Goal: Task Accomplishment & Management: Complete application form

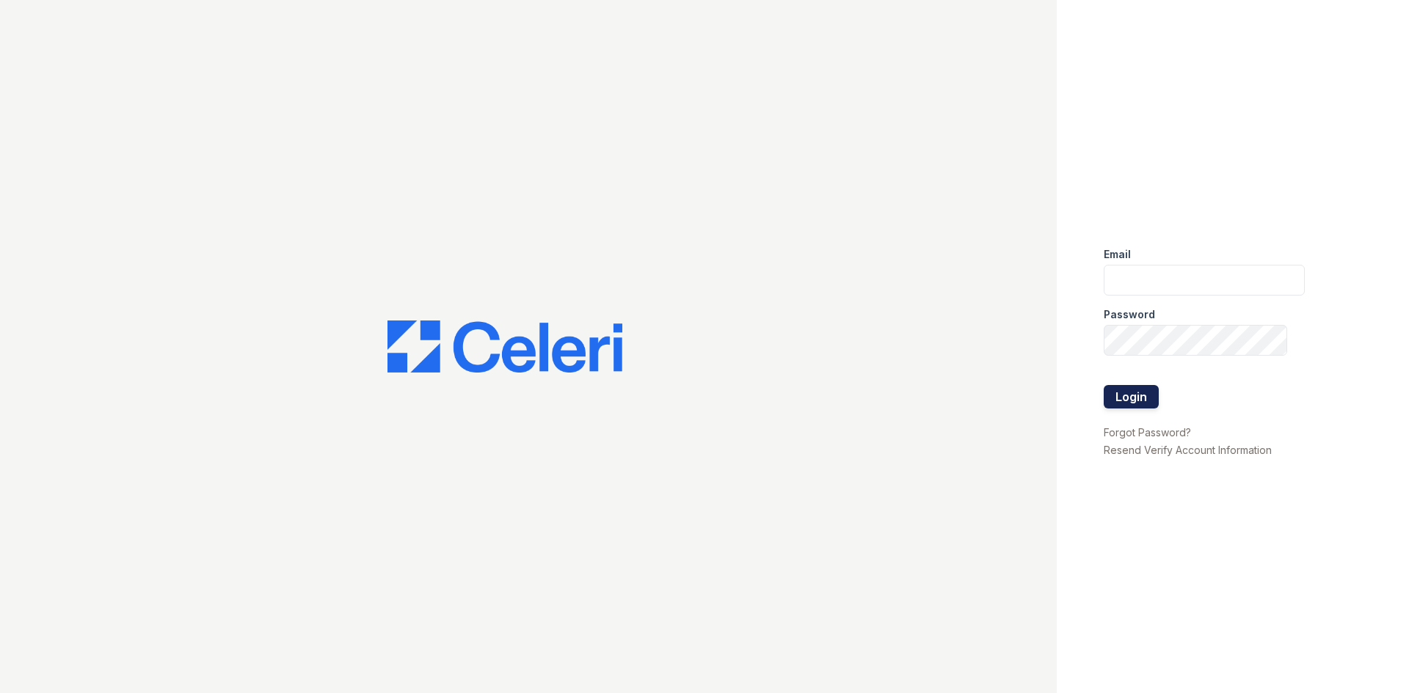
type input "[EMAIL_ADDRESS][DOMAIN_NAME]"
click at [1118, 387] on button "Login" at bounding box center [1131, 396] width 55 height 23
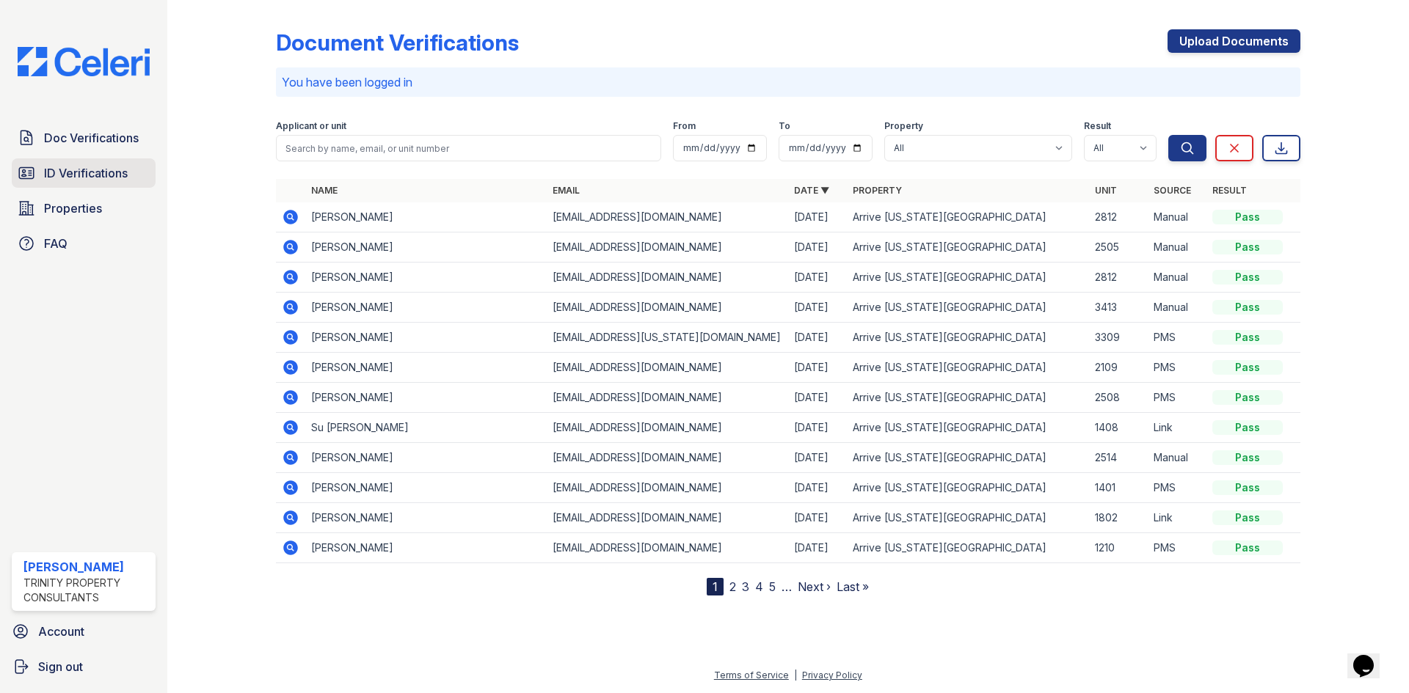
click at [90, 175] on span "ID Verifications" at bounding box center [86, 173] width 84 height 18
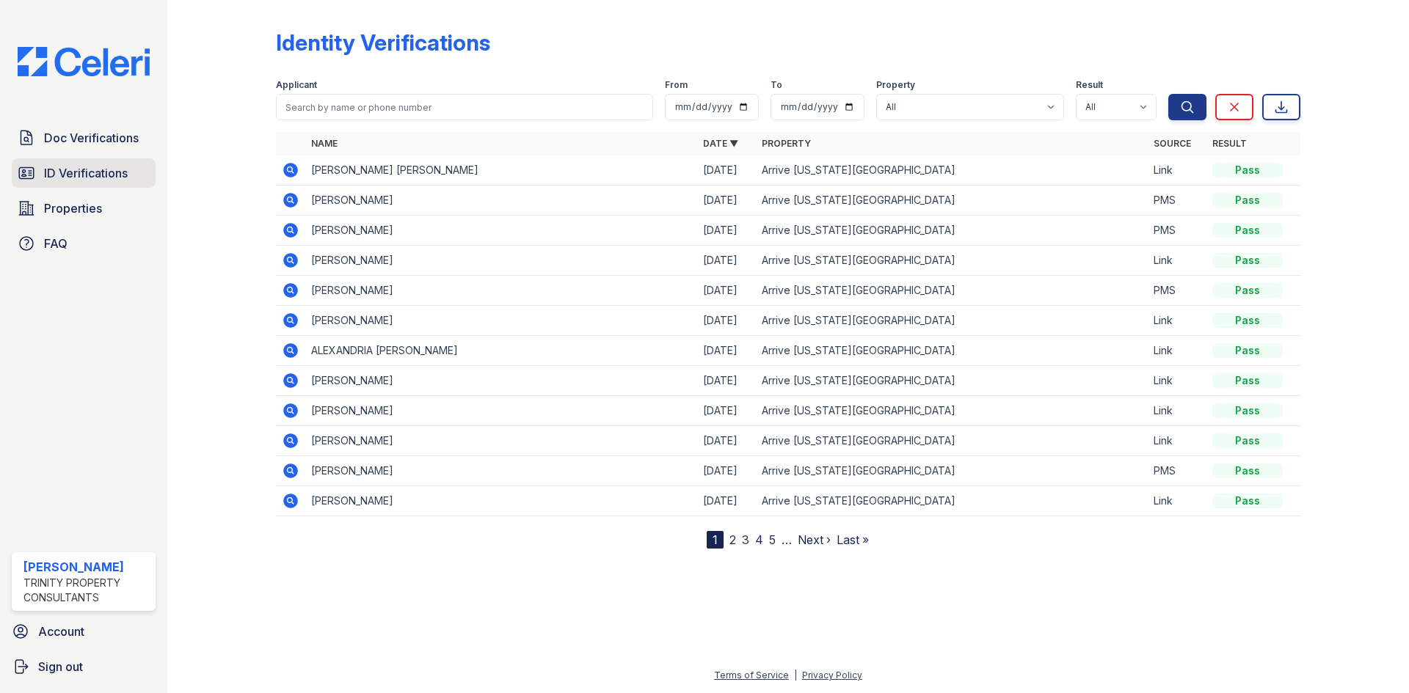
click at [63, 178] on span "ID Verifications" at bounding box center [86, 173] width 84 height 18
click at [98, 190] on div "Doc Verifications ID Verifications Properties FAQ" at bounding box center [84, 190] width 156 height 135
click at [79, 145] on span "Doc Verifications" at bounding box center [91, 138] width 95 height 18
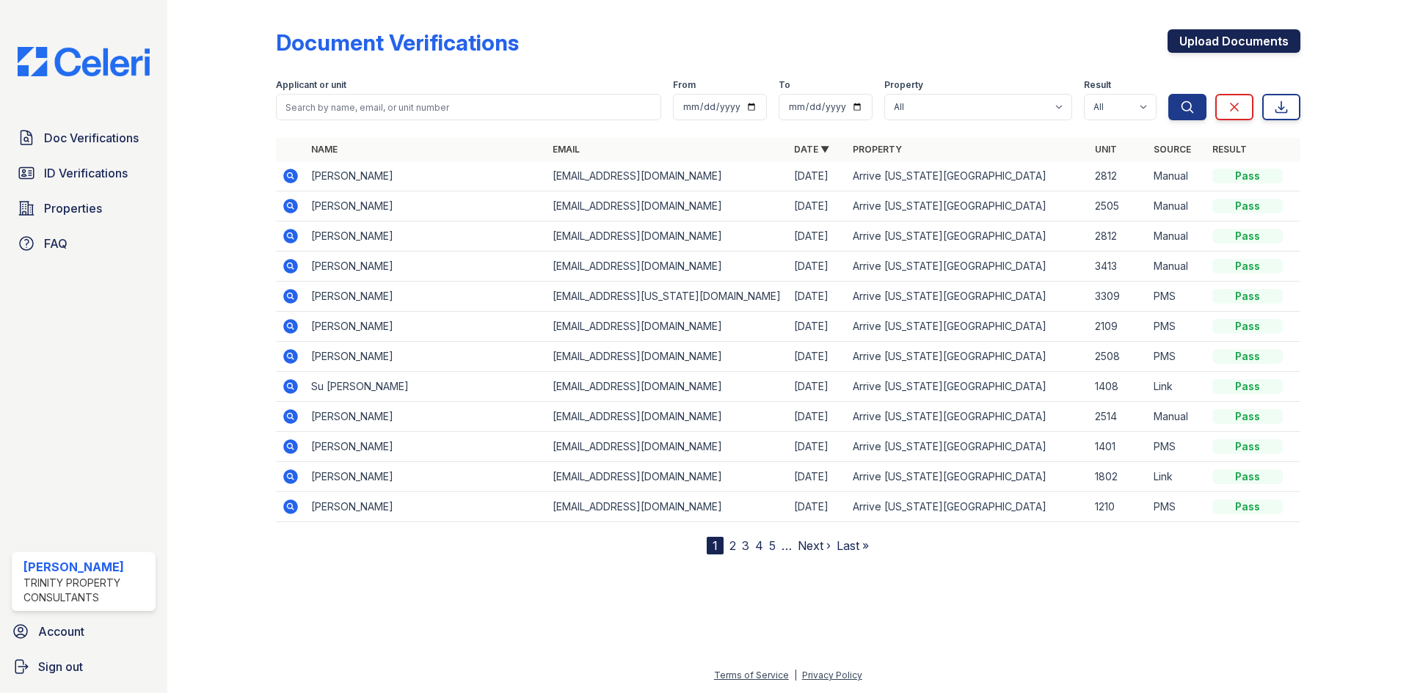
click at [1282, 45] on link "Upload Documents" at bounding box center [1234, 40] width 133 height 23
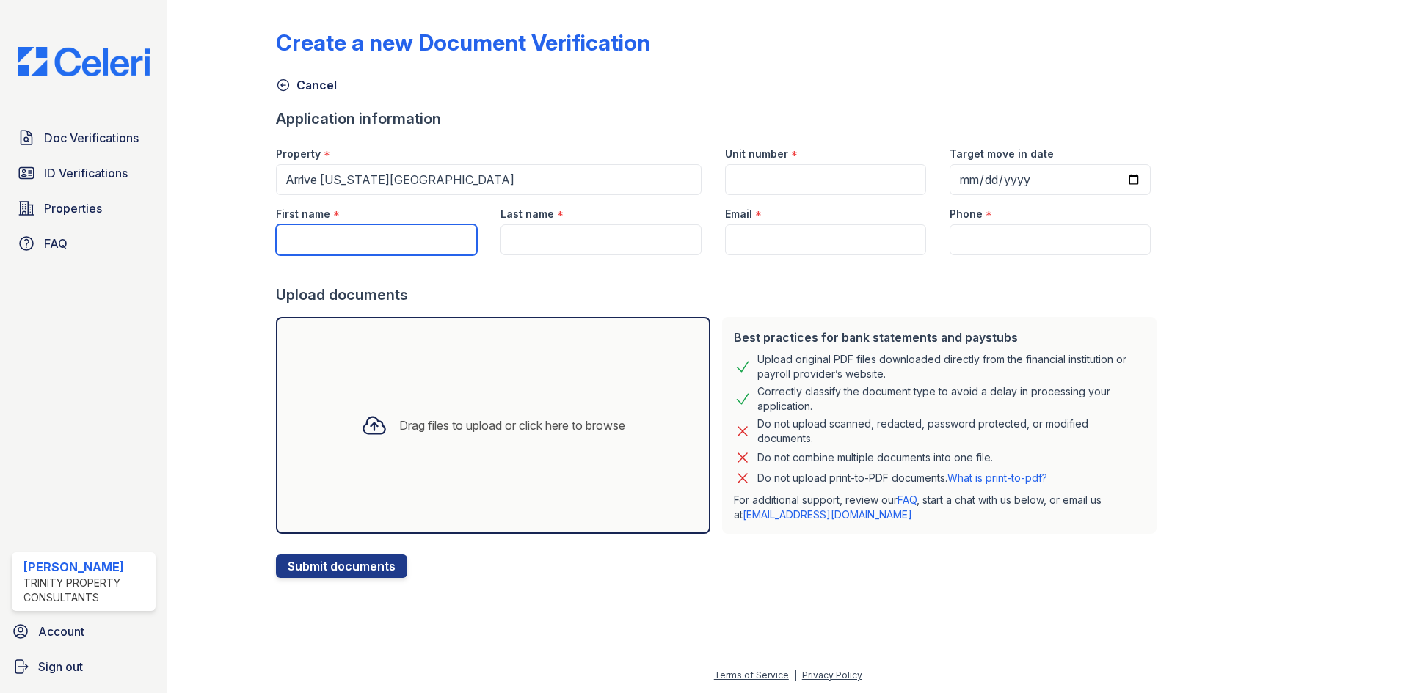
click at [371, 242] on input "First name" at bounding box center [376, 240] width 201 height 31
type input "Hanyang"
type input "Q"
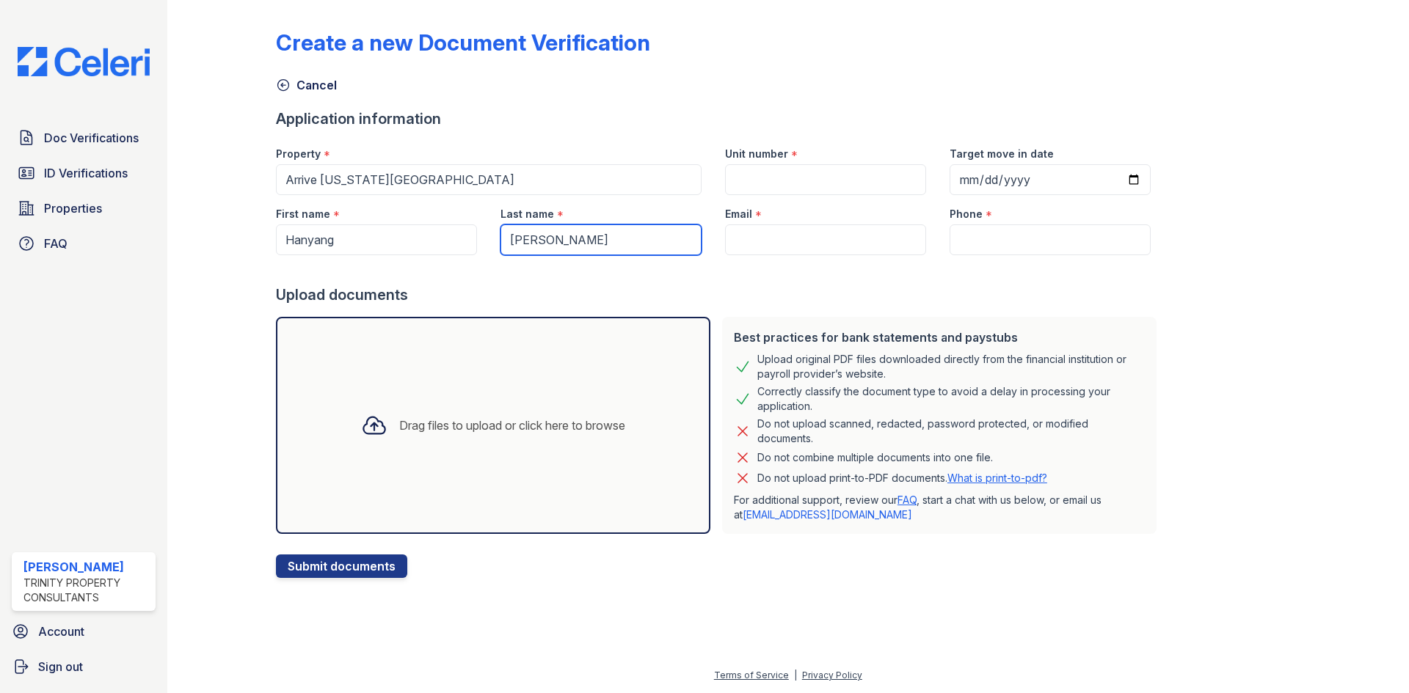
type input "Wang"
type input "[EMAIL_ADDRESS][DOMAIN_NAME]"
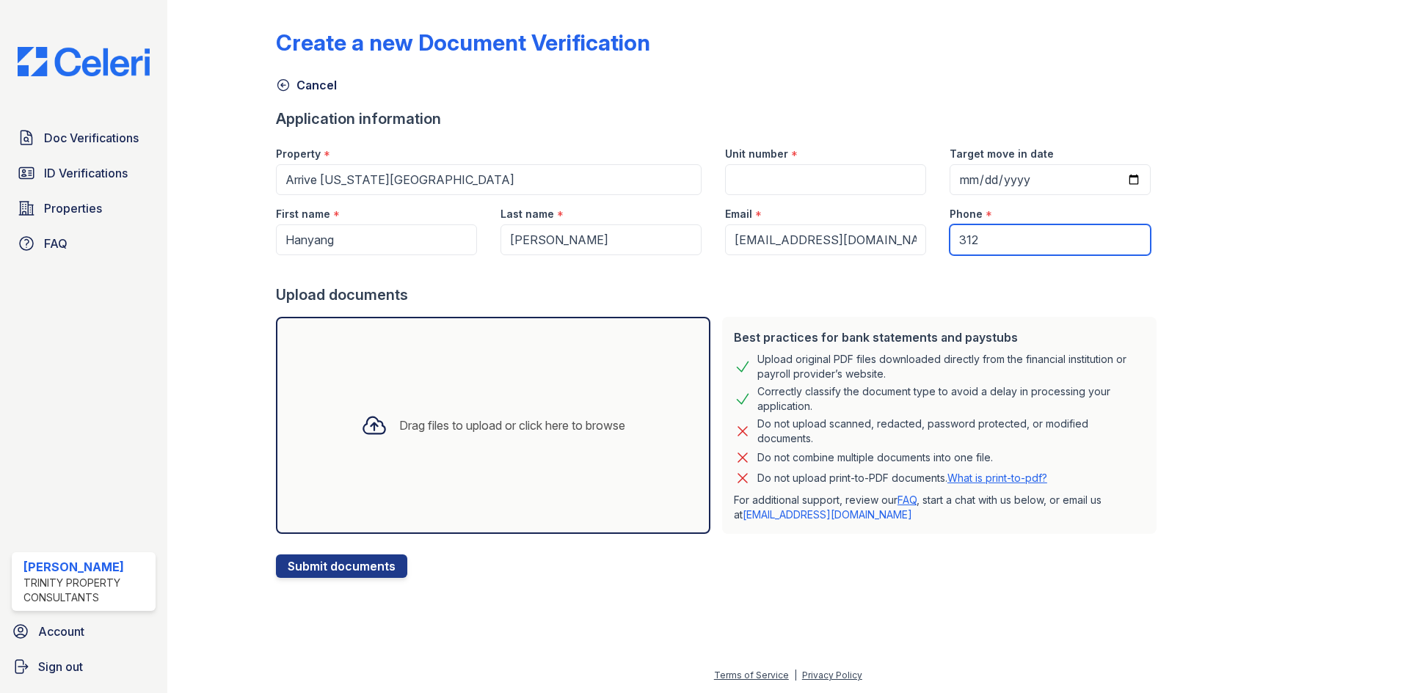
type input "3122109816"
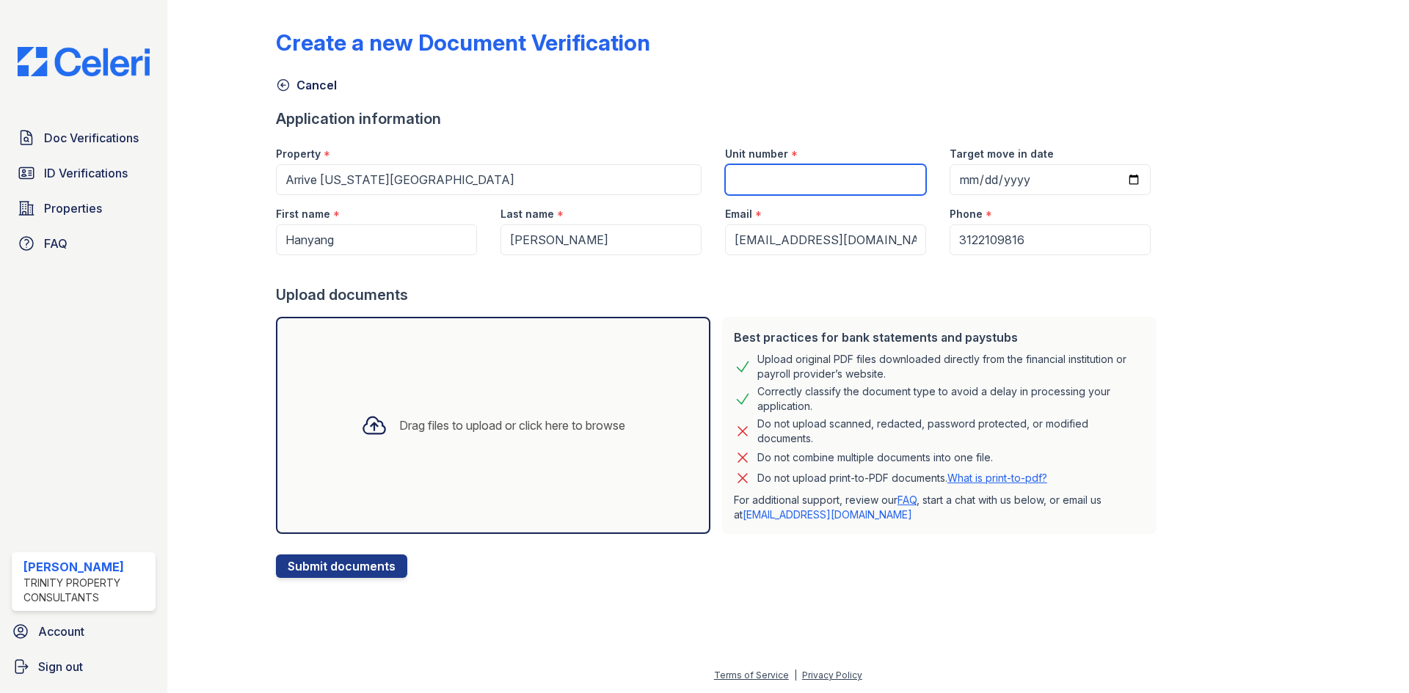
click at [768, 171] on input "Unit number" at bounding box center [825, 179] width 201 height 31
type input "2109"
click at [558, 335] on div "Drag files to upload or click here to browse" at bounding box center [493, 425] width 434 height 217
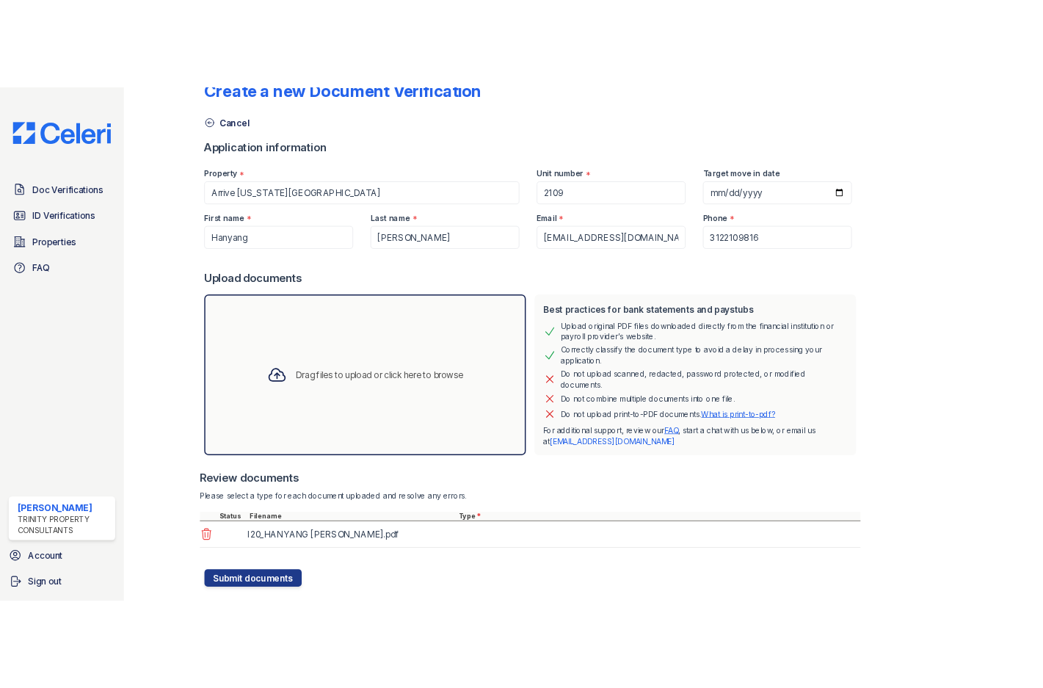
scroll to position [68, 0]
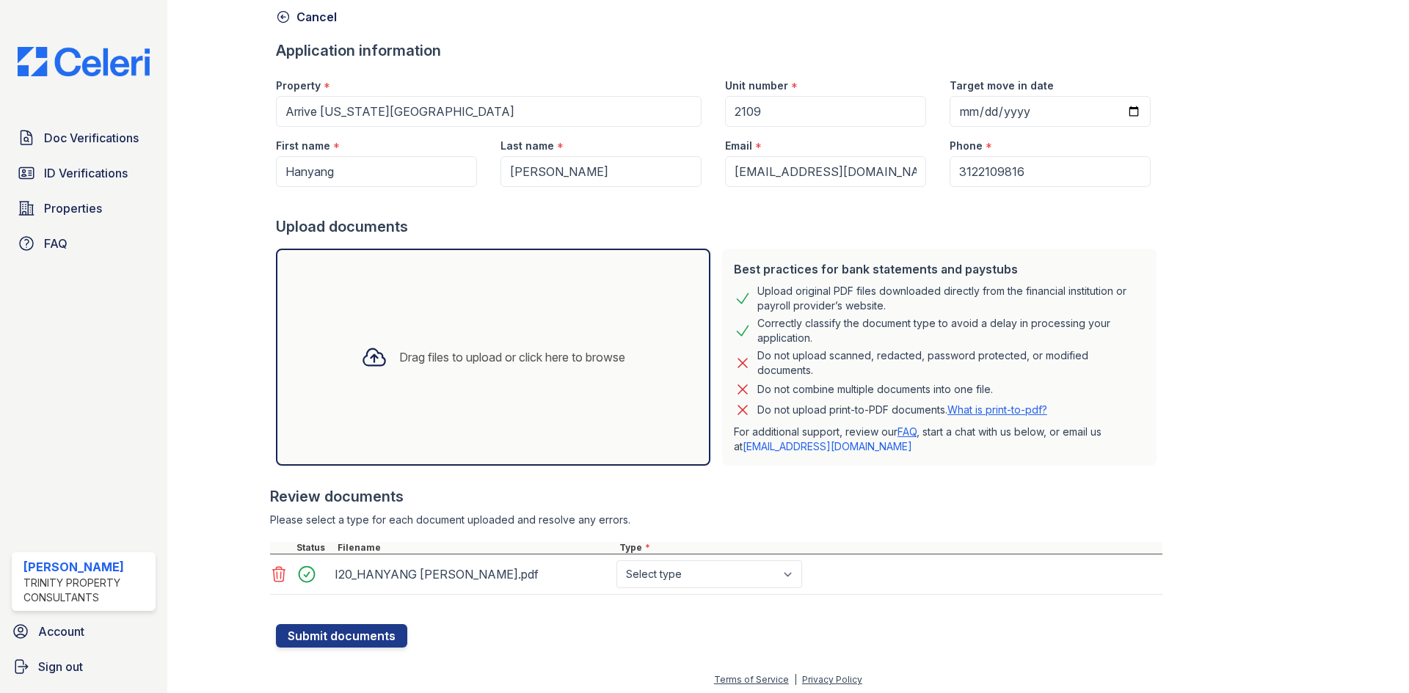
click at [669, 596] on div at bounding box center [716, 602] width 892 height 15
click at [670, 579] on select "Select type Paystub Bank Statement Offer Letter Tax Documents Benefit Award Let…" at bounding box center [709, 575] width 186 height 28
click at [616, 561] on select "Select type Paystub Bank Statement Offer Letter Tax Documents Benefit Award Let…" at bounding box center [709, 575] width 186 height 28
click at [666, 591] on div "I20_HANYANG WANG.pdf Select type Paystub Bank Statement Offer Letter Tax Docume…" at bounding box center [716, 575] width 892 height 40
click at [666, 547] on div "Type *" at bounding box center [889, 548] width 546 height 12
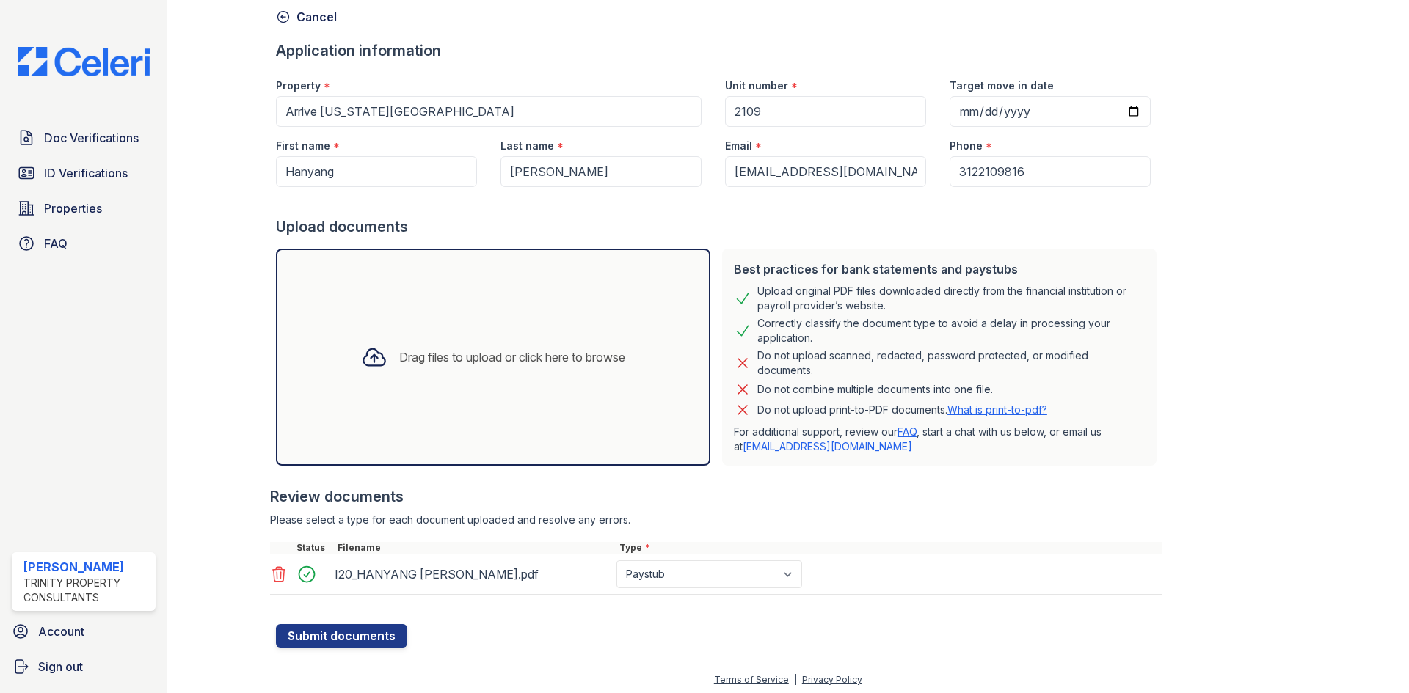
click at [685, 595] on div at bounding box center [716, 602] width 892 height 15
click at [683, 572] on select "Select type Paystub Bank Statement Offer Letter Tax Documents Benefit Award Let…" at bounding box center [709, 575] width 186 height 28
select select "benefit_award_letter"
click at [616, 561] on select "Select type Paystub Bank Statement Offer Letter Tax Documents Benefit Award Let…" at bounding box center [709, 575] width 186 height 28
click at [415, 642] on form "Application information Property * Arrive Michigan Avenue Unit number * 2109 Ta…" at bounding box center [719, 344] width 886 height 608
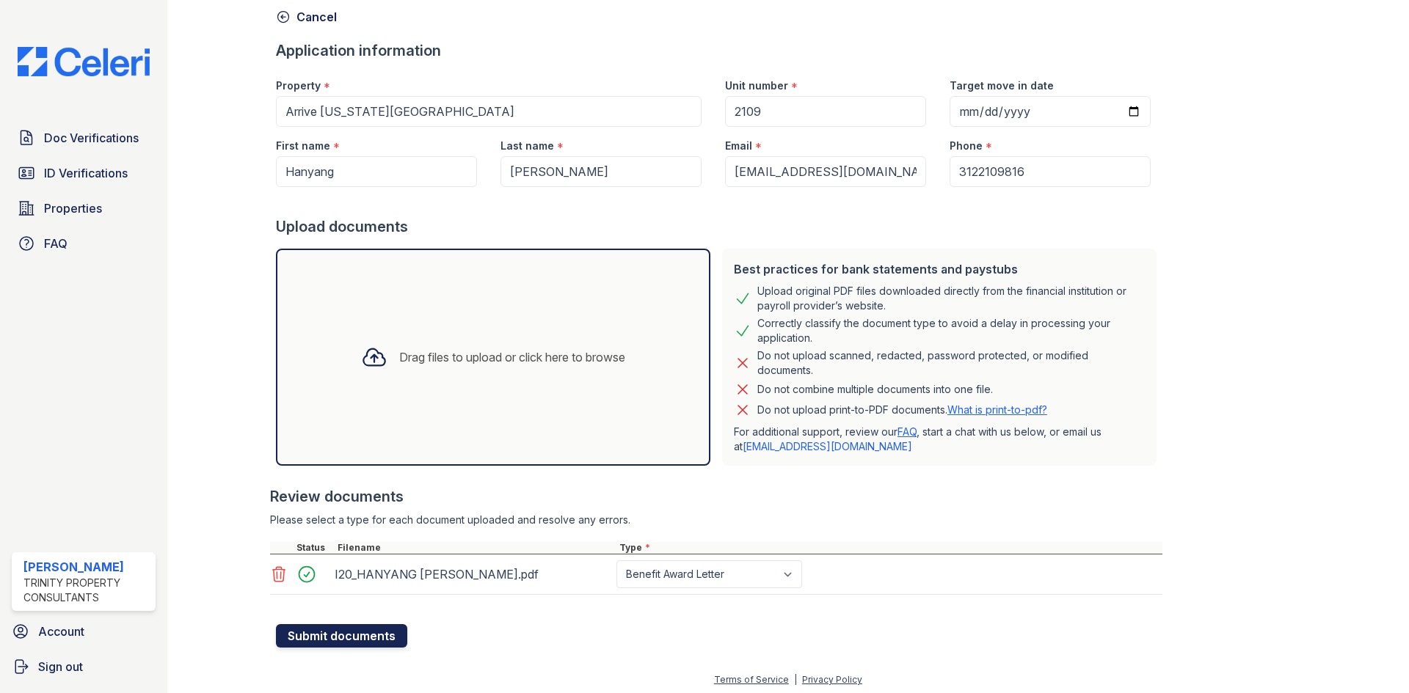
click at [403, 641] on button "Submit documents" at bounding box center [341, 636] width 131 height 23
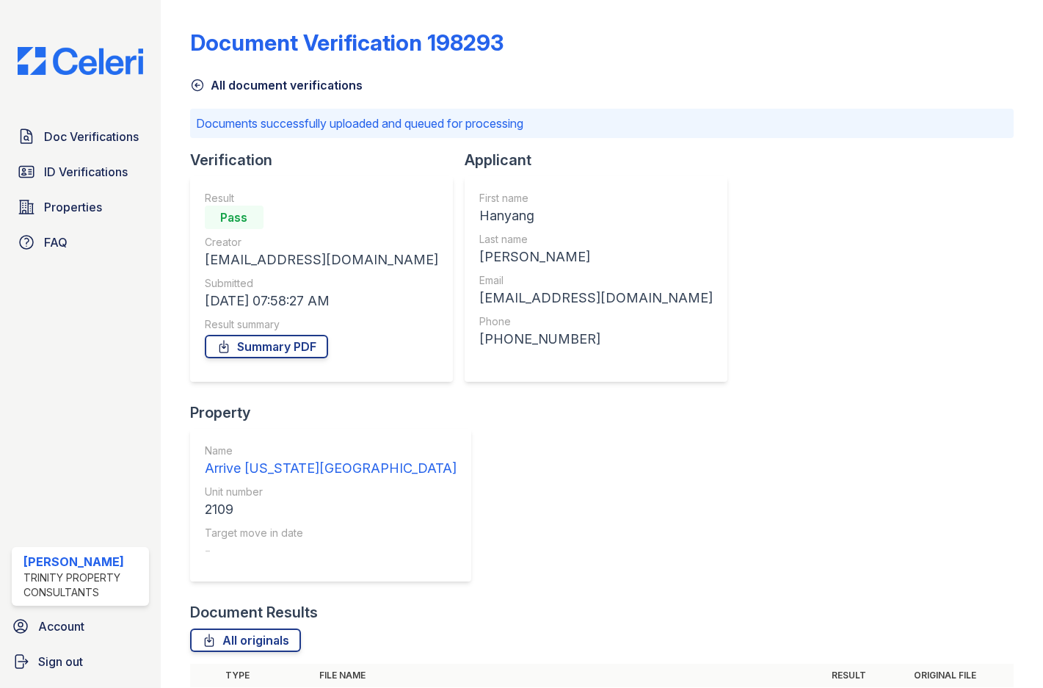
click at [313, 24] on div "Document Verification 198293 All document verifications Documents successfully …" at bounding box center [601, 375] width 823 height 738
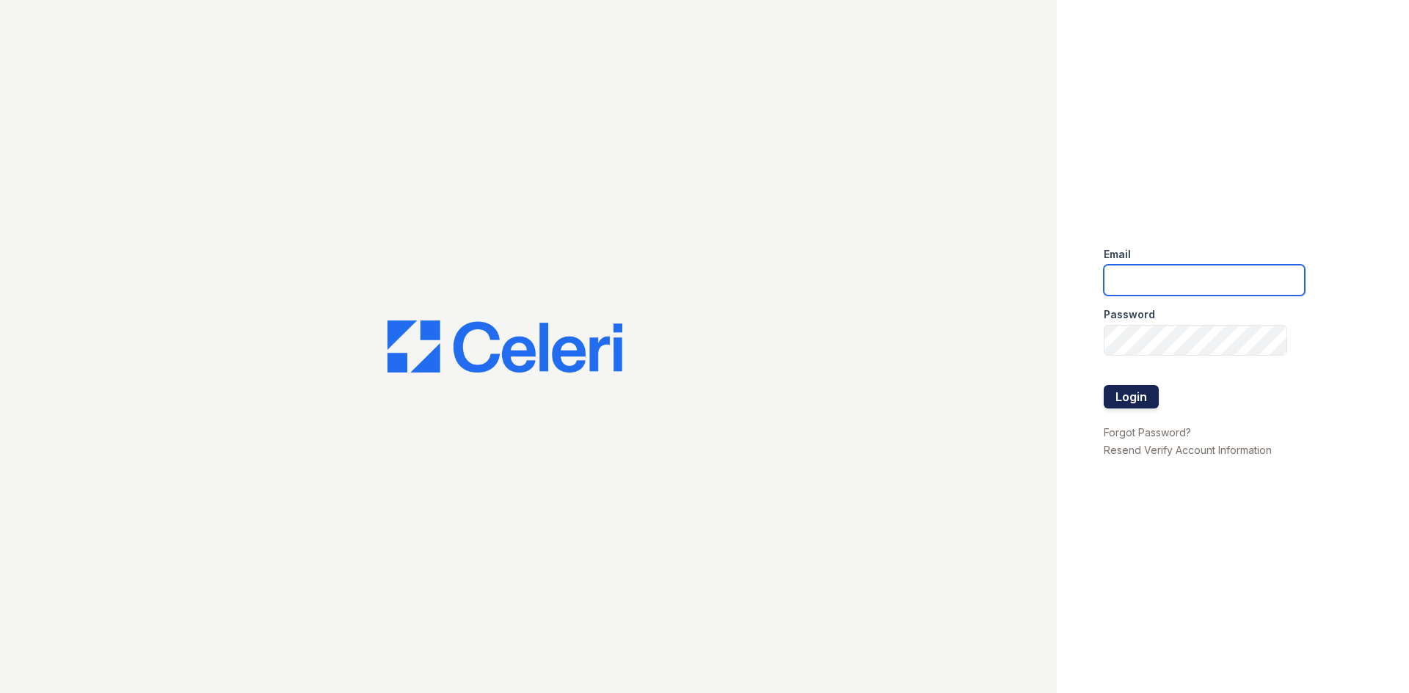
type input "[EMAIL_ADDRESS][DOMAIN_NAME]"
click at [1104, 399] on button "Login" at bounding box center [1131, 396] width 55 height 23
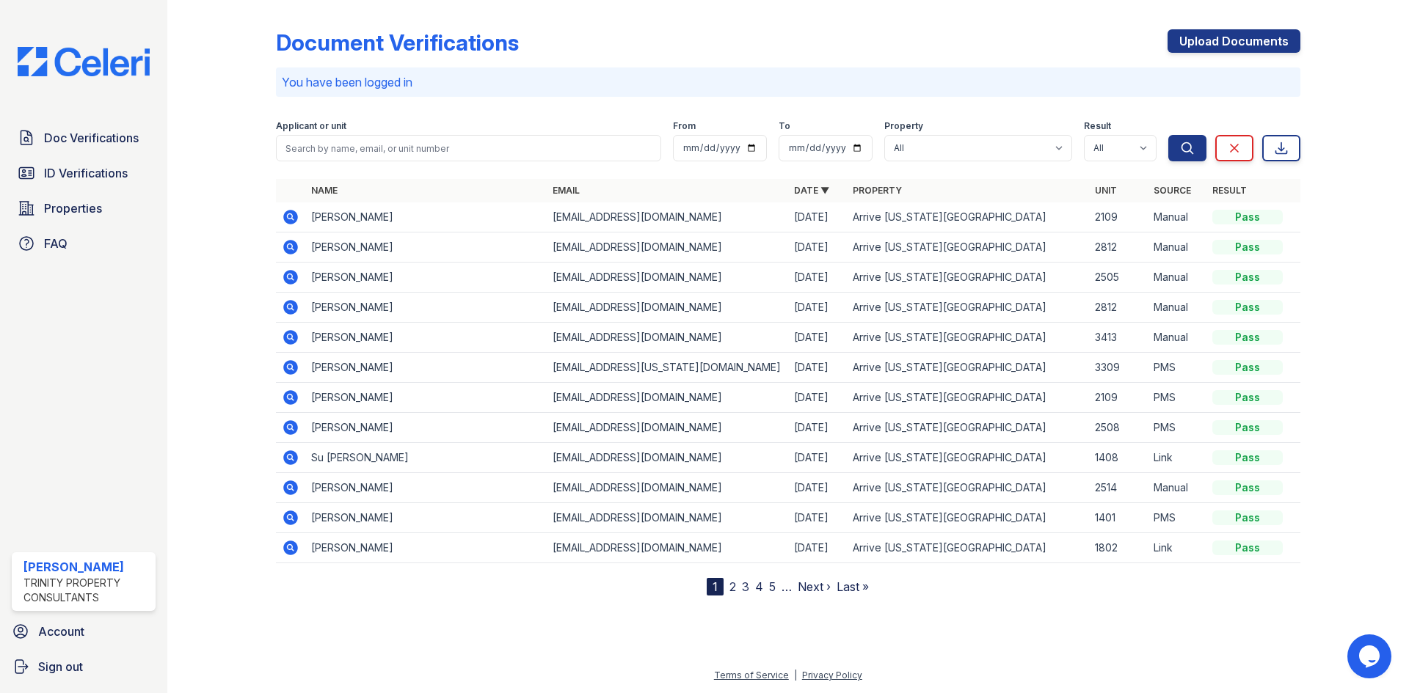
click at [283, 222] on icon at bounding box center [291, 217] width 18 height 18
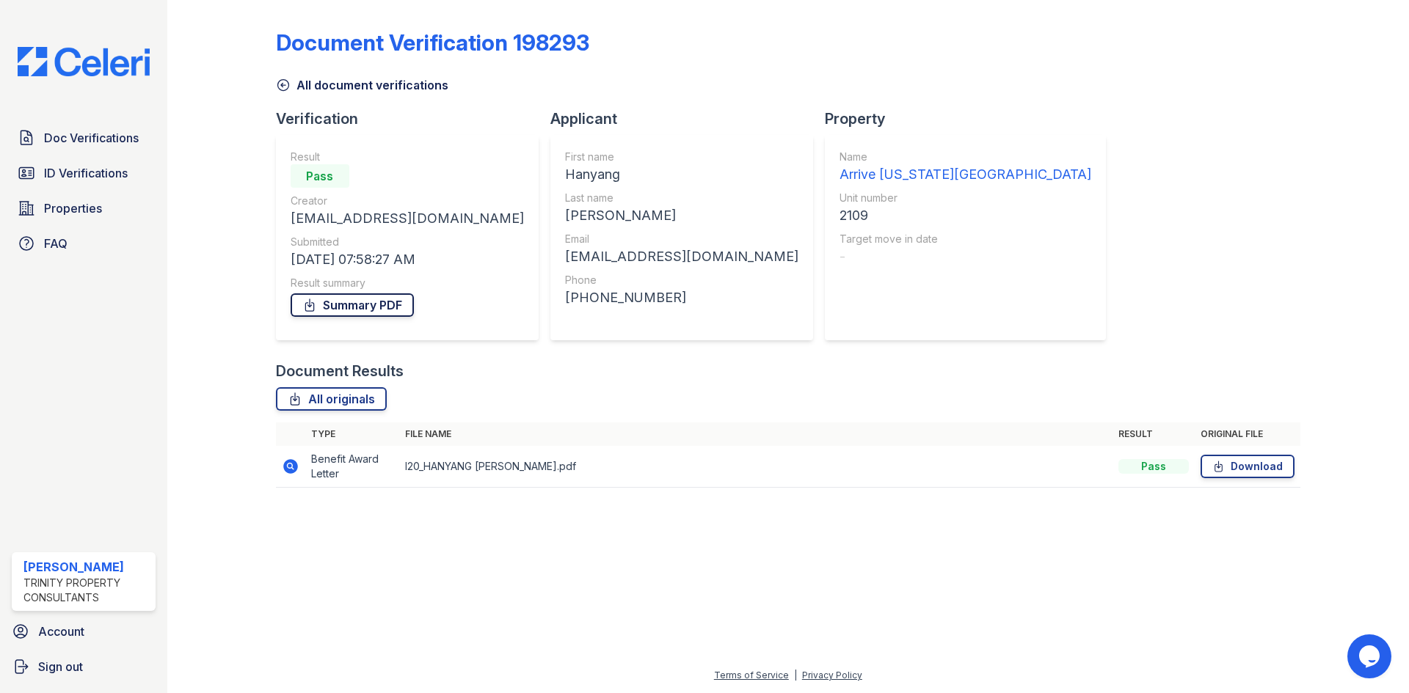
click at [332, 298] on link "Summary PDF" at bounding box center [352, 305] width 123 height 23
click at [122, 180] on span "ID Verifications" at bounding box center [86, 173] width 84 height 18
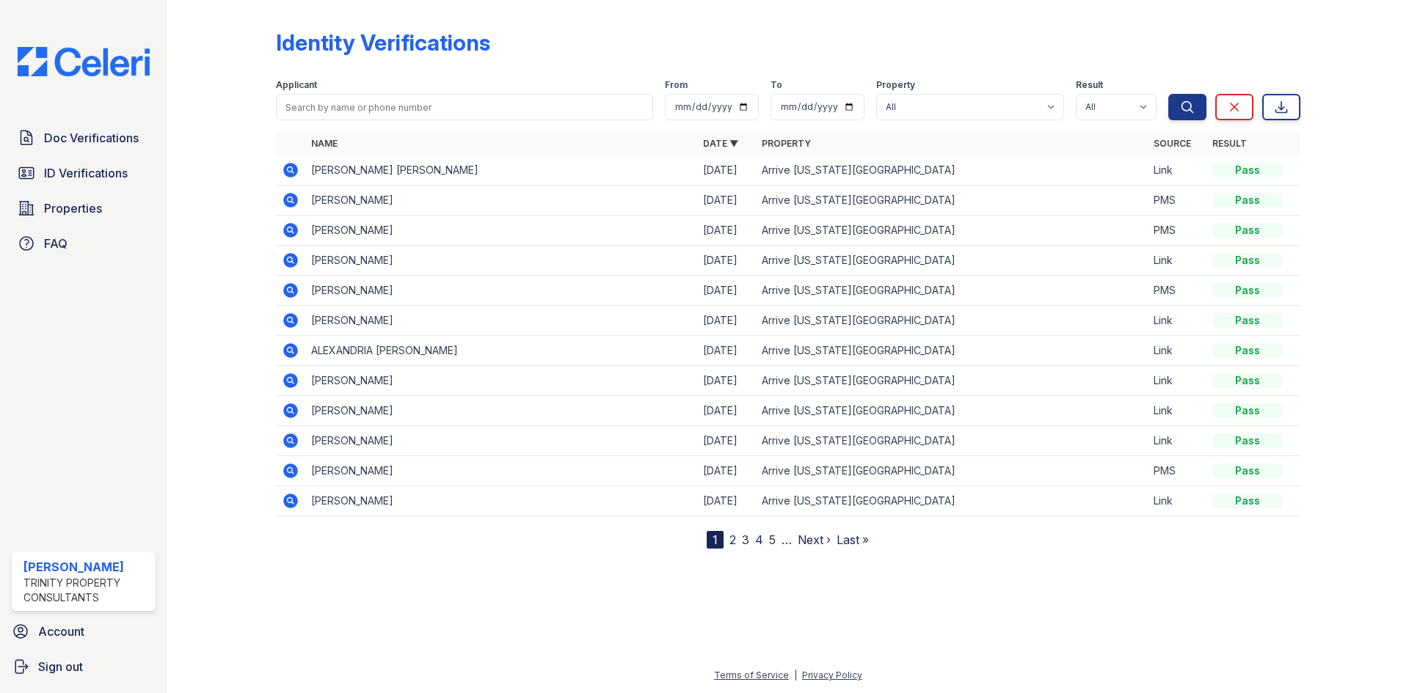
click at [285, 197] on icon at bounding box center [290, 200] width 15 height 15
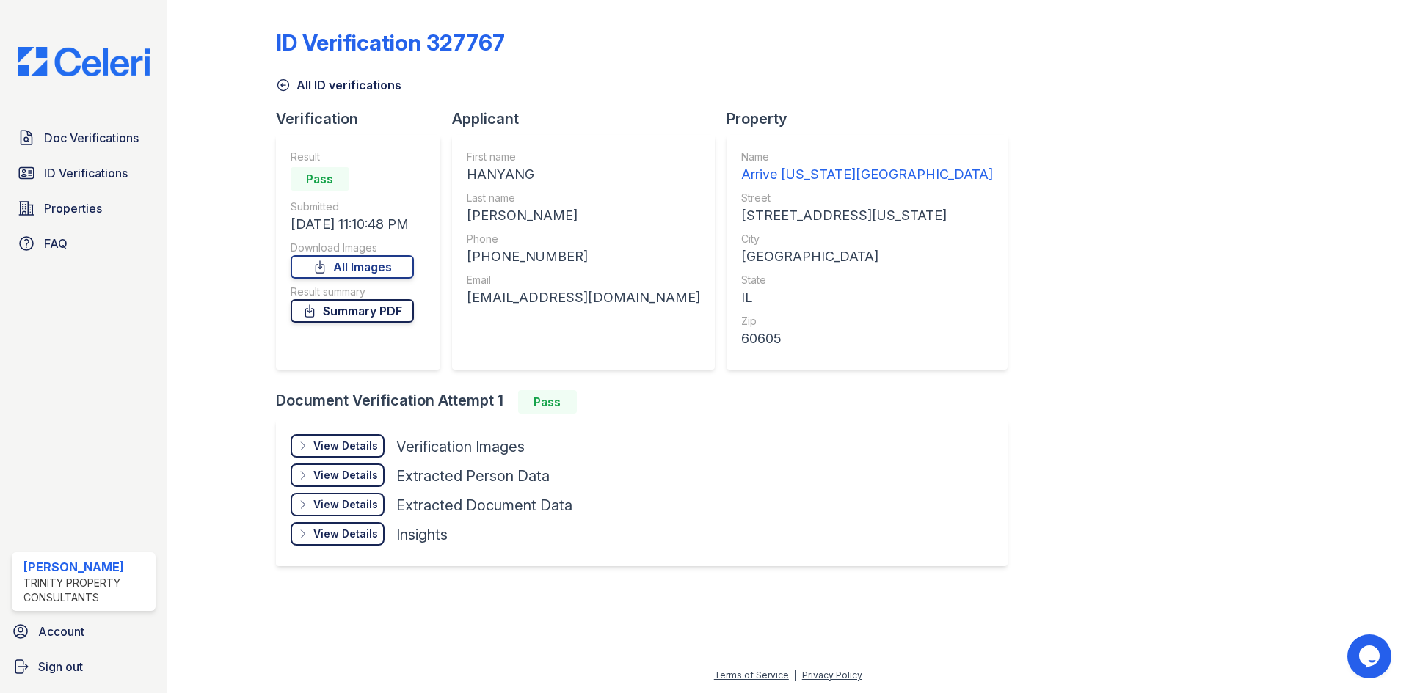
click at [340, 321] on link "Summary PDF" at bounding box center [352, 310] width 123 height 23
click at [83, 163] on link "ID Verifications" at bounding box center [84, 173] width 144 height 29
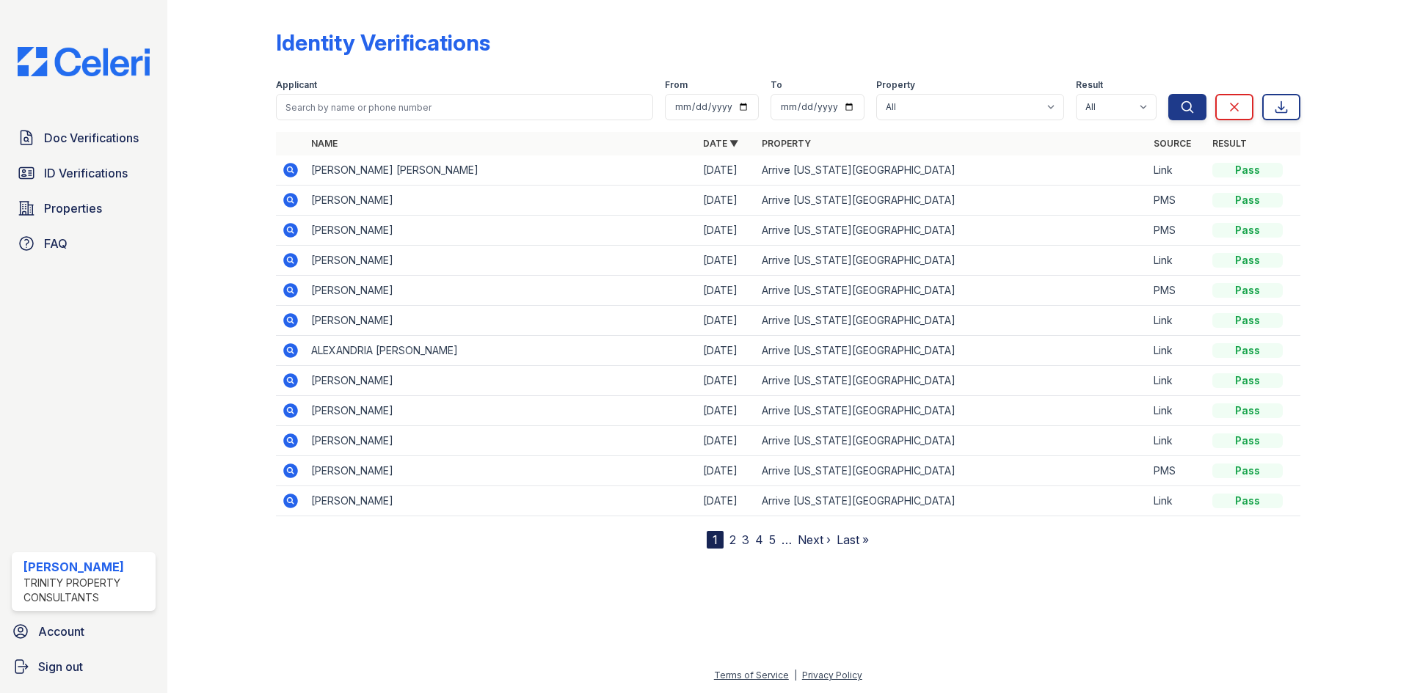
click at [288, 300] on td at bounding box center [290, 291] width 29 height 30
click at [288, 299] on td at bounding box center [290, 291] width 29 height 30
click at [292, 296] on icon at bounding box center [290, 290] width 15 height 15
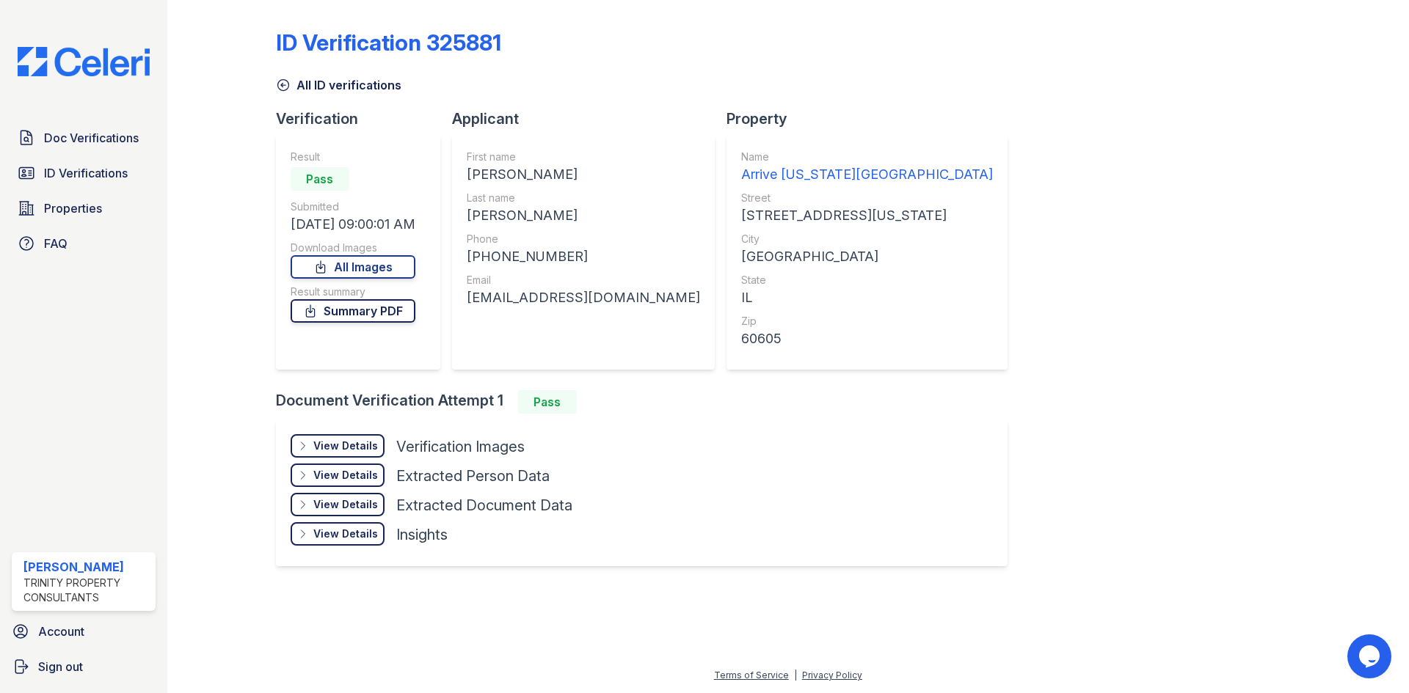
click at [313, 313] on icon at bounding box center [310, 311] width 8 height 12
click at [138, 149] on link "Doc Verifications" at bounding box center [84, 137] width 144 height 29
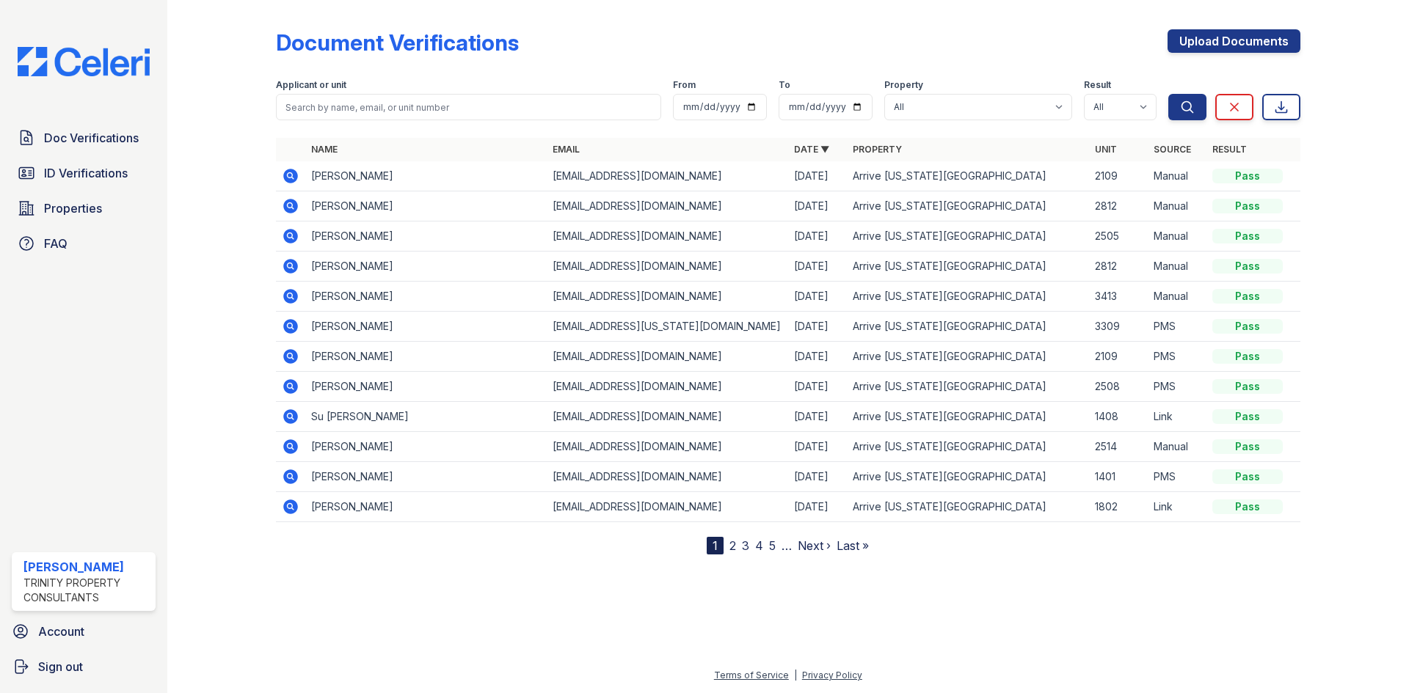
click at [279, 382] on td at bounding box center [290, 387] width 29 height 30
click at [288, 387] on icon at bounding box center [290, 386] width 4 height 4
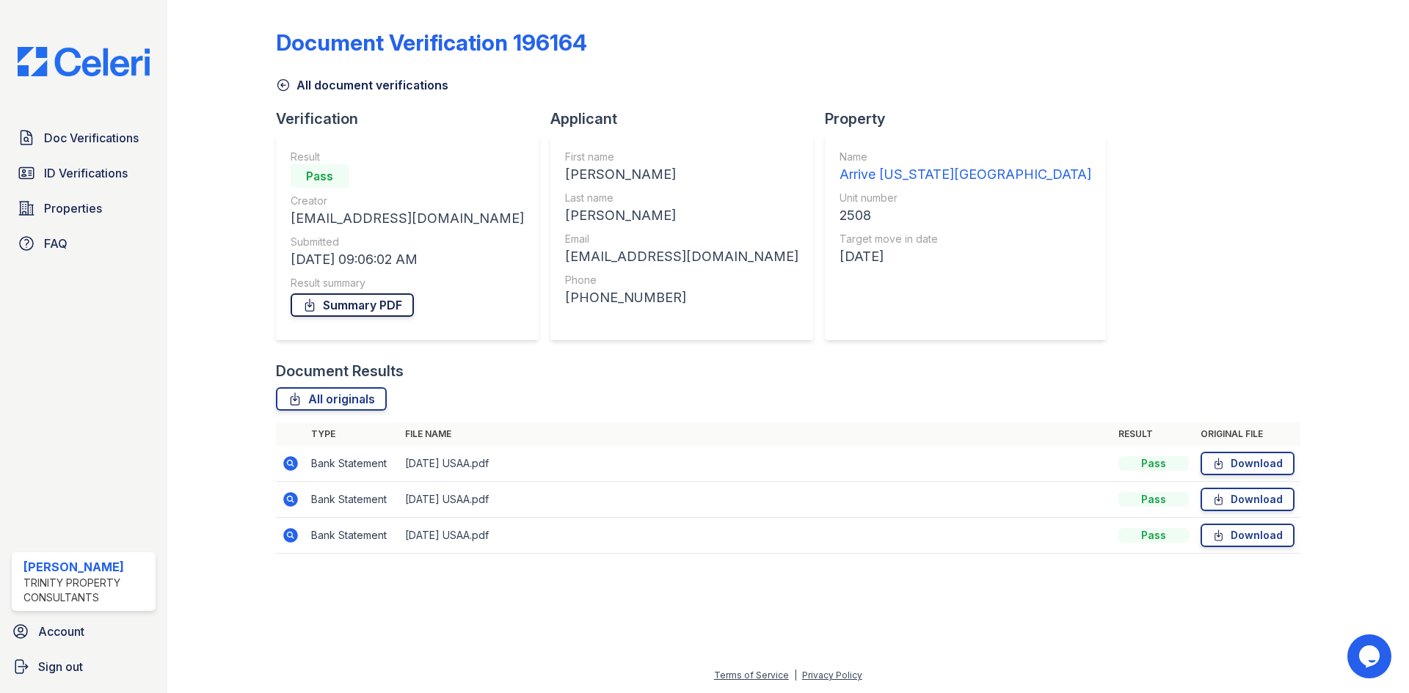
click at [384, 303] on link "Summary PDF" at bounding box center [352, 305] width 123 height 23
